Goal: Task Accomplishment & Management: Use online tool/utility

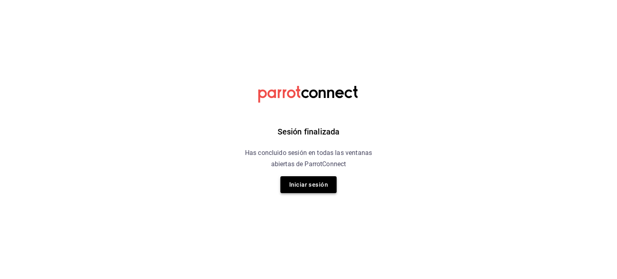
click at [312, 183] on button "Iniciar sesión" at bounding box center [308, 184] width 56 height 17
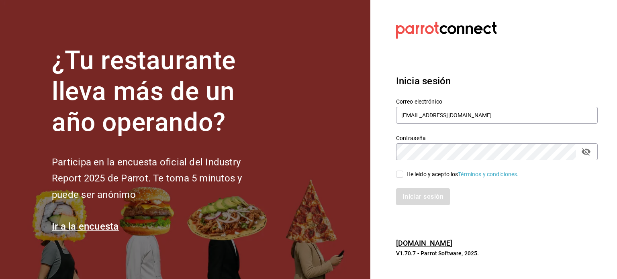
click at [395, 175] on div "He leído y acepto los Términos y condiciones." at bounding box center [491, 169] width 211 height 18
click at [397, 174] on input "He leído y acepto los Términos y condiciones." at bounding box center [399, 174] width 7 height 7
checkbox input "true"
click at [421, 199] on button "Iniciar sesión" at bounding box center [423, 196] width 55 height 17
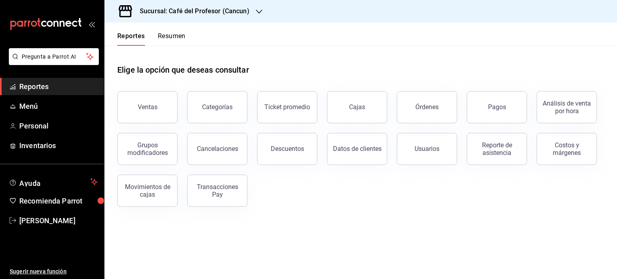
click at [181, 35] on button "Resumen" at bounding box center [172, 39] width 28 height 14
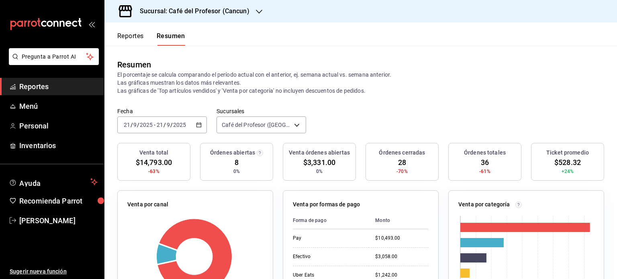
click at [259, 16] on div "Sucursal: Café del Profesor (Cancun)" at bounding box center [188, 11] width 155 height 22
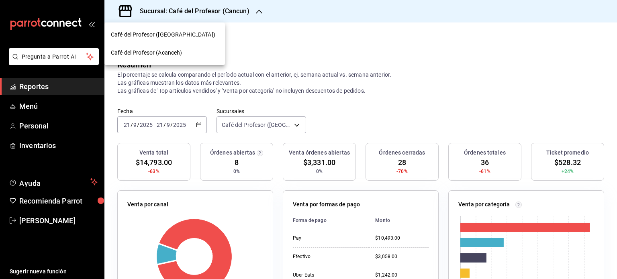
click at [256, 11] on div at bounding box center [308, 139] width 617 height 279
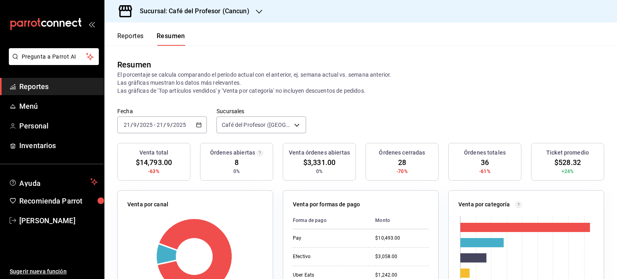
click at [256, 10] on icon "button" at bounding box center [259, 12] width 6 height 4
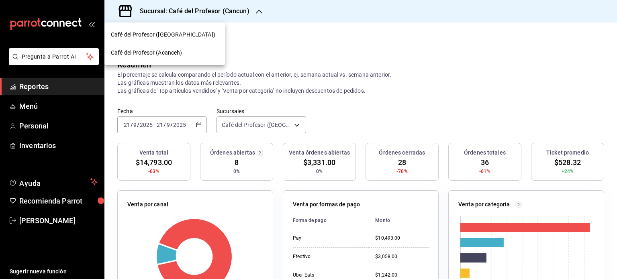
click at [194, 54] on div "Café del Profesor (Acanceh)" at bounding box center [165, 53] width 108 height 8
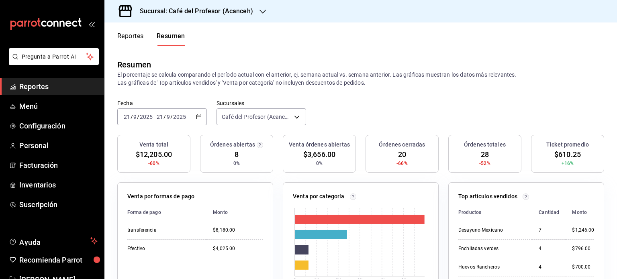
click at [259, 10] on icon "button" at bounding box center [262, 11] width 6 height 6
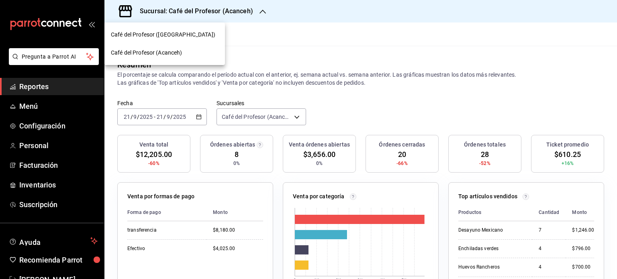
click at [257, 14] on div at bounding box center [308, 139] width 617 height 279
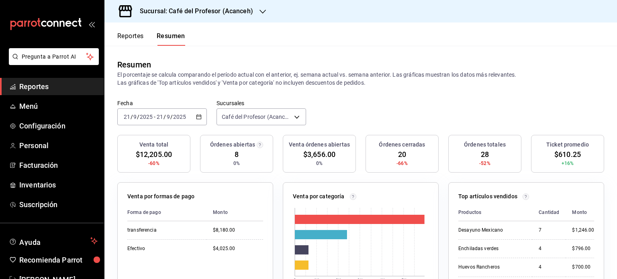
click at [259, 12] on icon "button" at bounding box center [262, 11] width 6 height 6
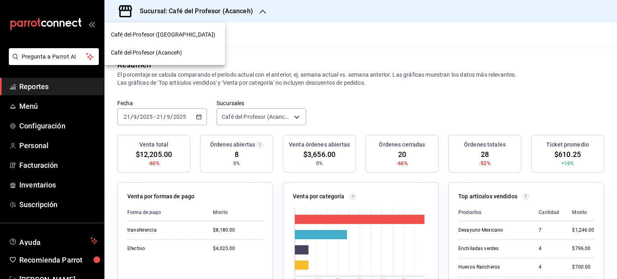
click at [193, 35] on div "Café del Profesor ([GEOGRAPHIC_DATA])" at bounding box center [165, 35] width 108 height 8
